Goal: Task Accomplishment & Management: Complete application form

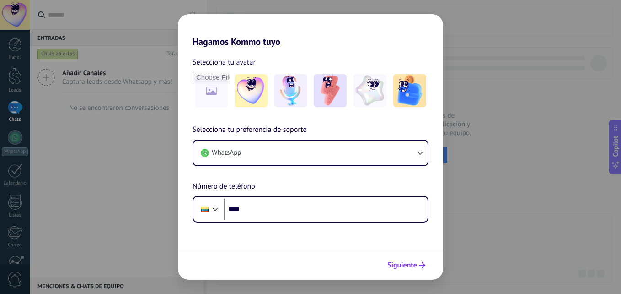
click at [411, 263] on span "Siguiente" at bounding box center [402, 265] width 30 height 6
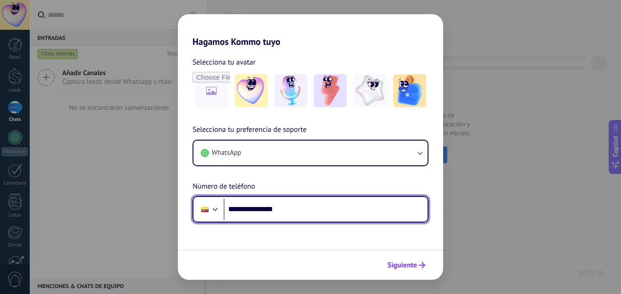
type input "**********"
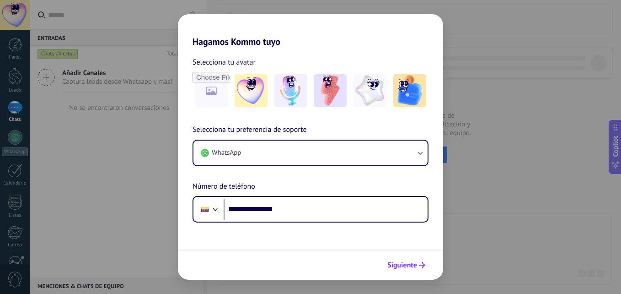
click at [404, 267] on span "Siguiente" at bounding box center [402, 265] width 30 height 6
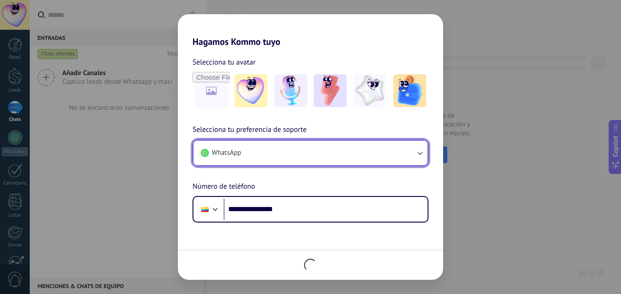
click at [254, 157] on button "WhatsApp" at bounding box center [310, 152] width 234 height 25
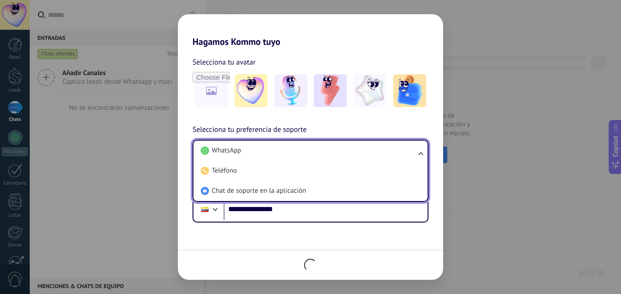
click at [254, 157] on li "WhatsApp" at bounding box center [308, 150] width 223 height 20
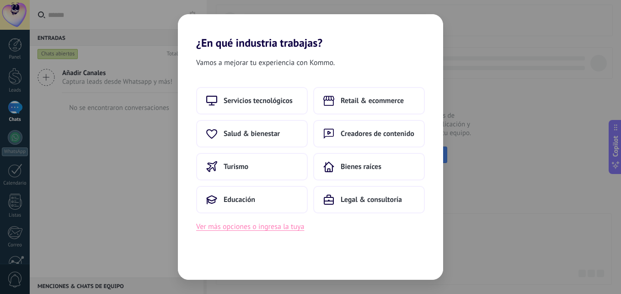
click at [230, 226] on button "Ver más opciones o ingresa la tuya" at bounding box center [250, 226] width 108 height 12
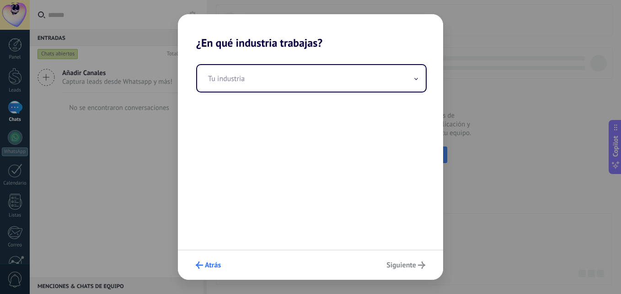
click at [216, 268] on span "Atrás" at bounding box center [213, 265] width 16 height 6
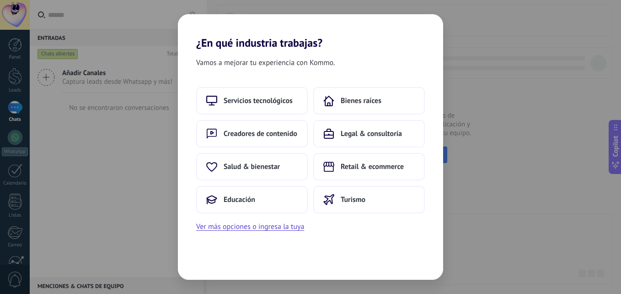
click at [216, 269] on div "Vamos a mejorar tu experiencia con Kommo. Servicios tecnológicos Bienes raíces …" at bounding box center [310, 164] width 265 height 230
click at [527, 116] on div "¿En qué industria trabajas? Vamos a mejorar tu experiencia con Kommo. Servicios…" at bounding box center [310, 147] width 621 height 294
click at [264, 167] on span "Salud & bienestar" at bounding box center [252, 166] width 56 height 9
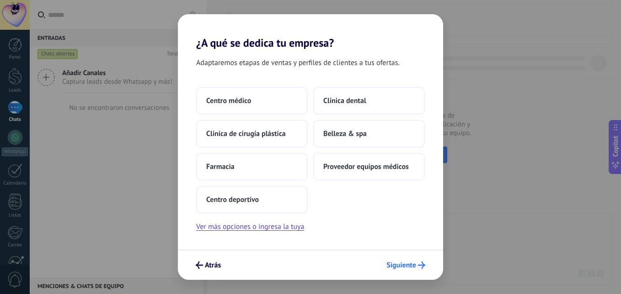
click at [397, 265] on span "Siguiente" at bounding box center [401, 265] width 30 height 6
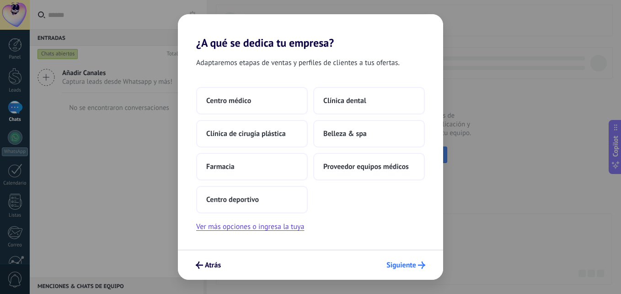
click at [397, 265] on span "Siguiente" at bounding box center [401, 265] width 30 height 6
click at [357, 140] on button "Belleza & spa" at bounding box center [369, 133] width 112 height 27
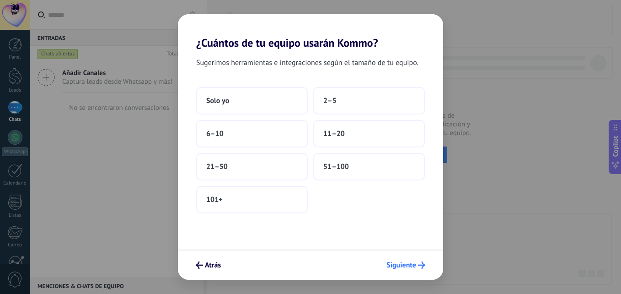
click at [387, 267] on span "Siguiente" at bounding box center [401, 265] width 30 height 6
click at [167, 254] on div "¿Cuántos de tu equipo usarán Kommo? Sugerimos herramientas e integraciones segú…" at bounding box center [310, 147] width 621 height 294
click at [234, 238] on div "Sugerimos herramientas e integraciones según el tamaño de tu equipo. Solo yo 2–…" at bounding box center [310, 149] width 265 height 200
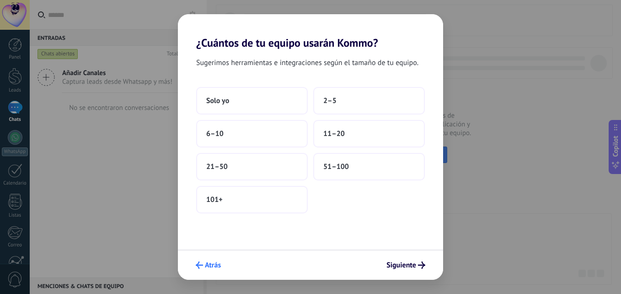
drag, startPoint x: 220, startPoint y: 260, endPoint x: 217, endPoint y: 263, distance: 4.9
click at [217, 263] on button "Atrás" at bounding box center [208, 265] width 33 height 16
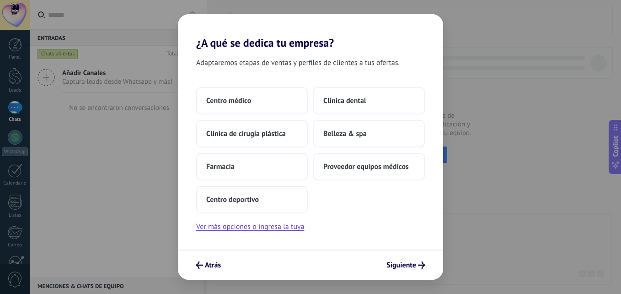
click at [216, 263] on span "Atrás" at bounding box center [213, 265] width 16 height 6
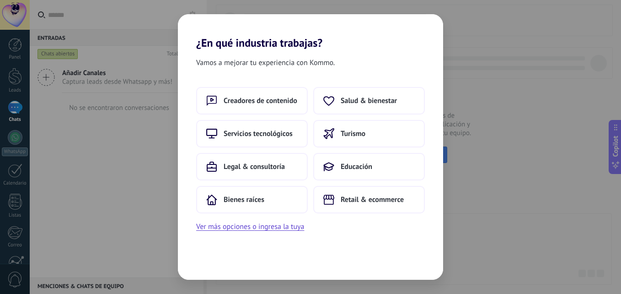
click at [216, 263] on div "Vamos a mejorar tu experiencia con Kommo. Creadores de contenido Salud & bienes…" at bounding box center [310, 164] width 265 height 230
click at [533, 44] on div "¿En qué industria trabajas? Vamos a mejorar tu experiencia con Kommo. Creadores…" at bounding box center [310, 147] width 621 height 294
